Goal: Register for event/course

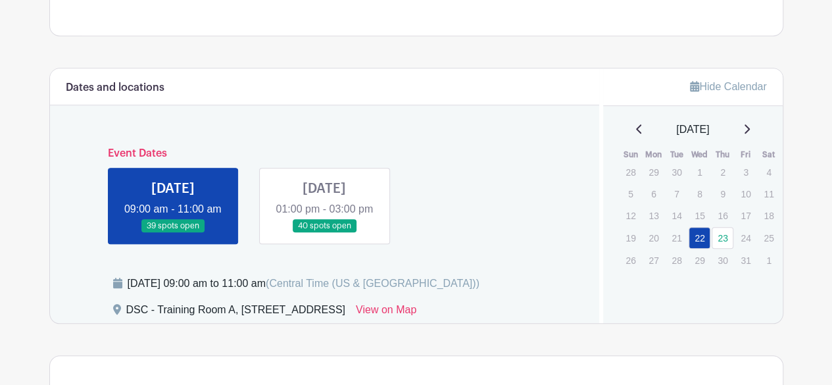
scroll to position [739, 0]
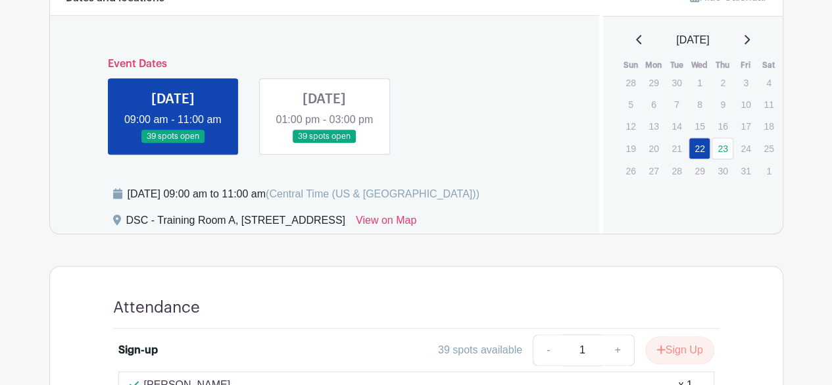
scroll to position [595, 0]
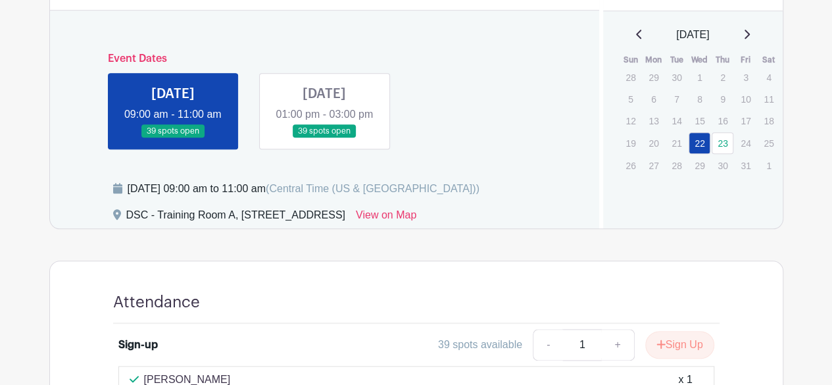
click at [324, 138] on link at bounding box center [324, 138] width 0 height 0
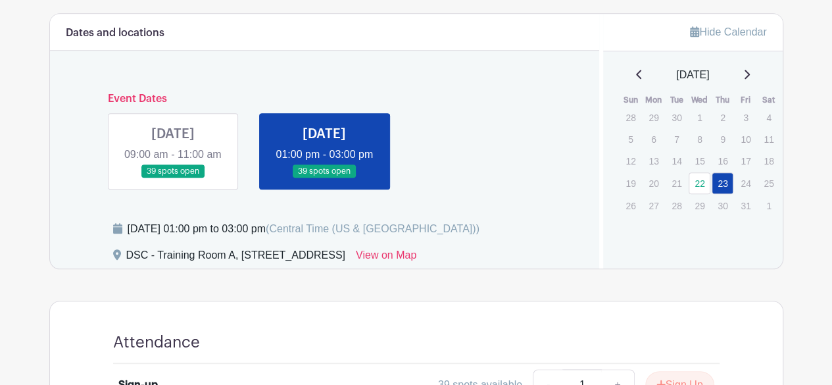
scroll to position [553, 0]
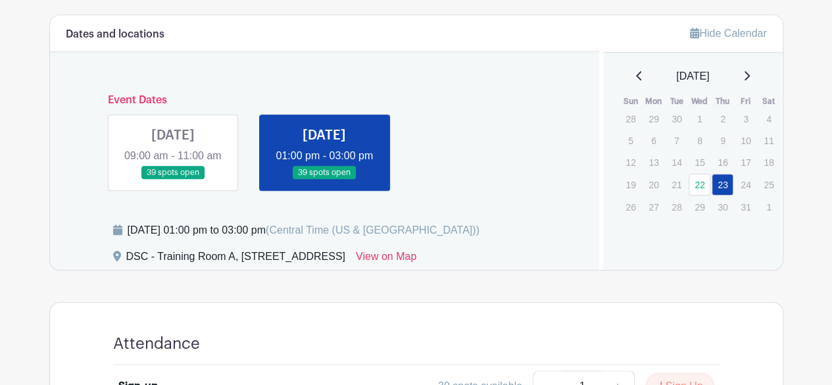
click at [173, 180] on link at bounding box center [173, 180] width 0 height 0
